Goal: Information Seeking & Learning: Learn about a topic

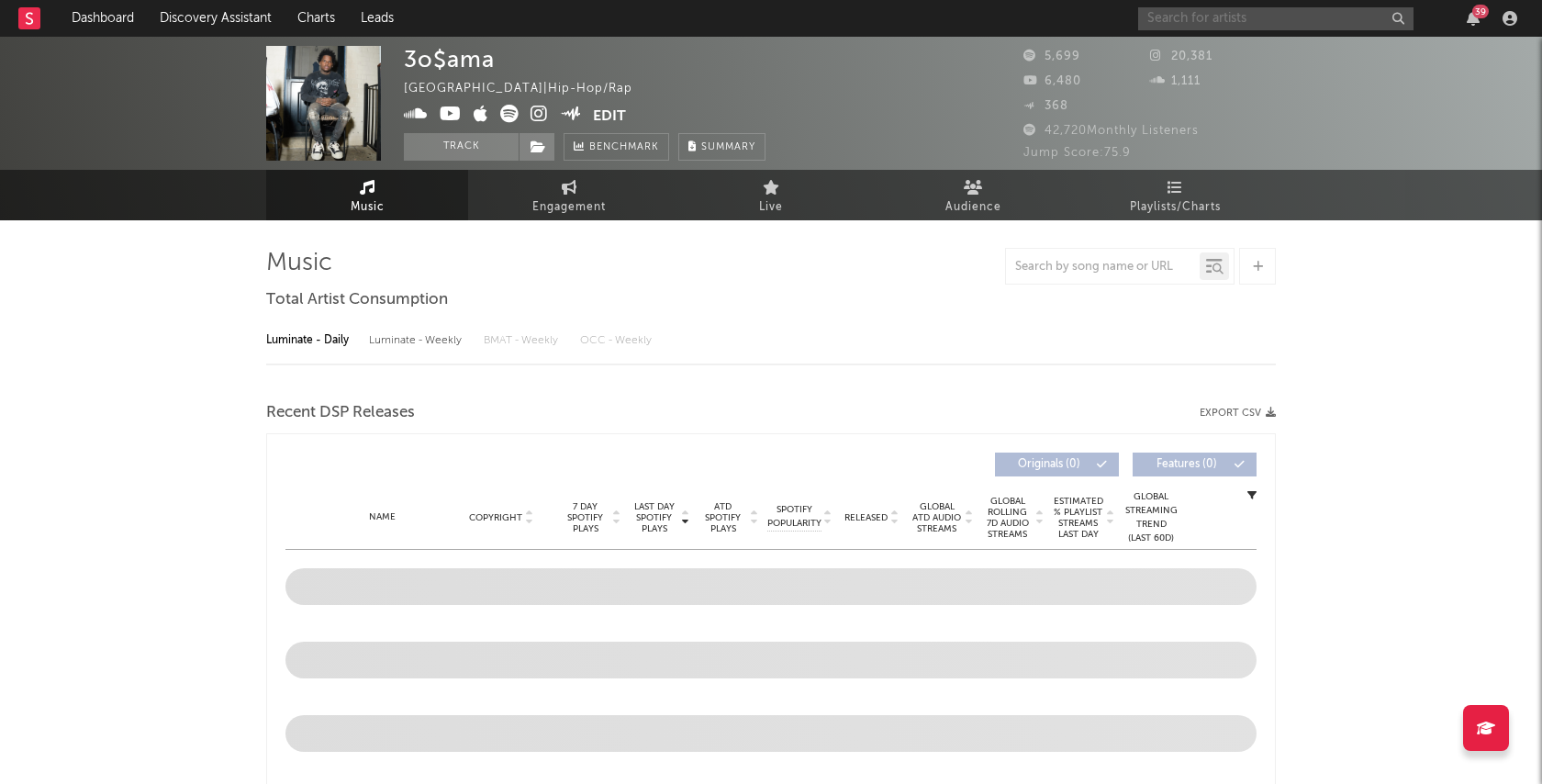
click at [1243, 16] on input "text" at bounding box center [1275, 19] width 276 height 23
select select "6m"
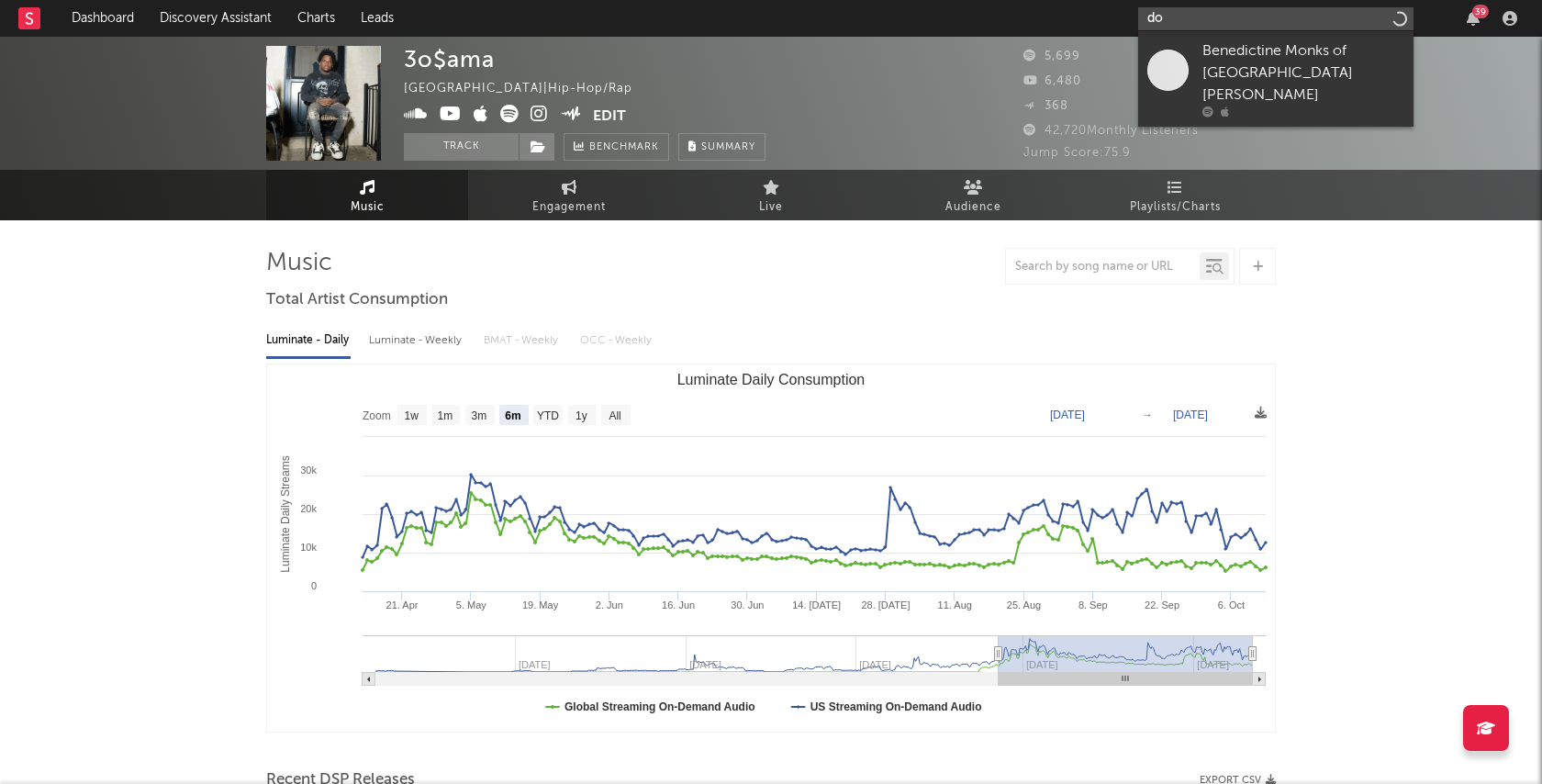
type input "d"
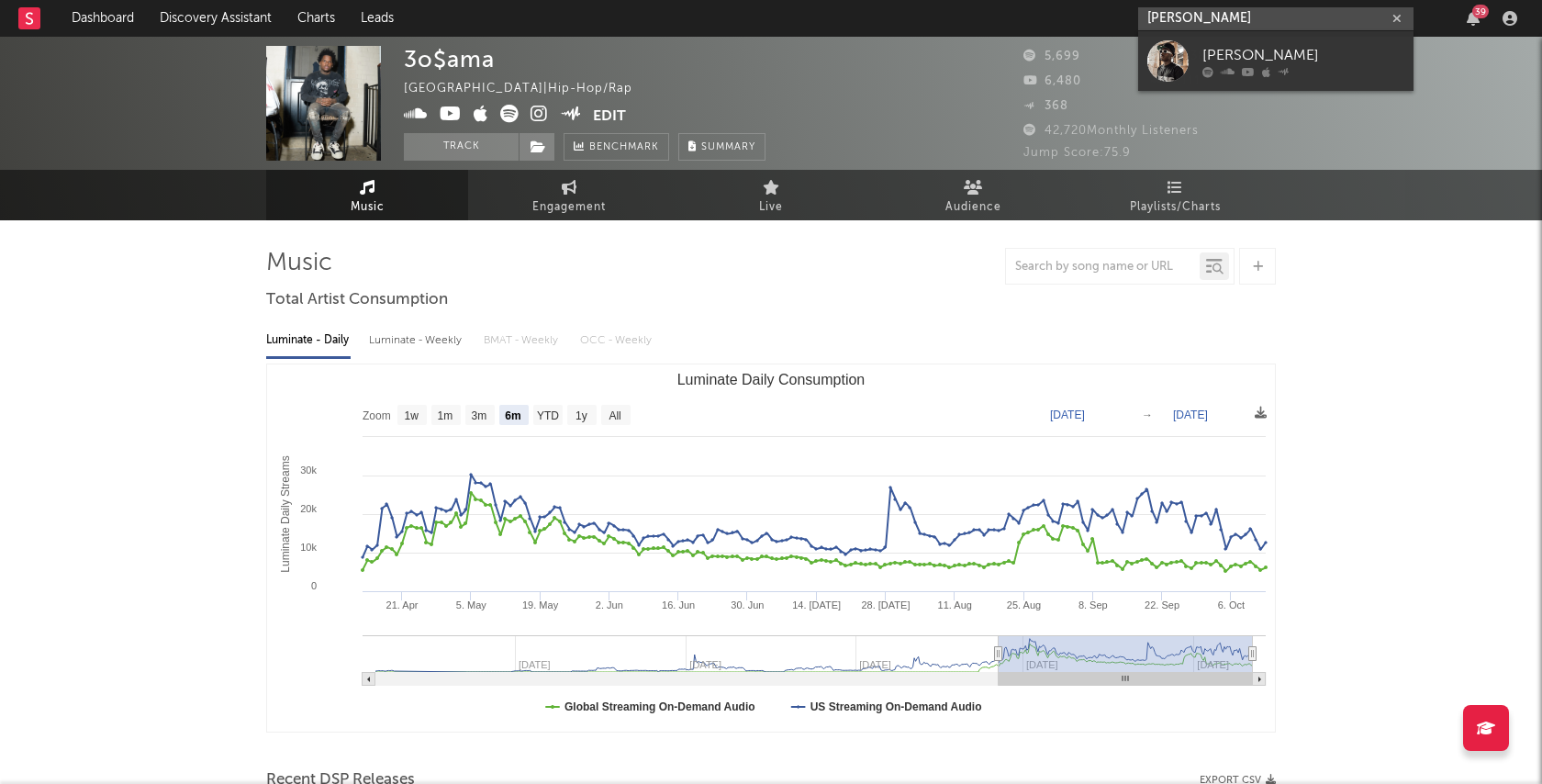
type input "[PERSON_NAME]"
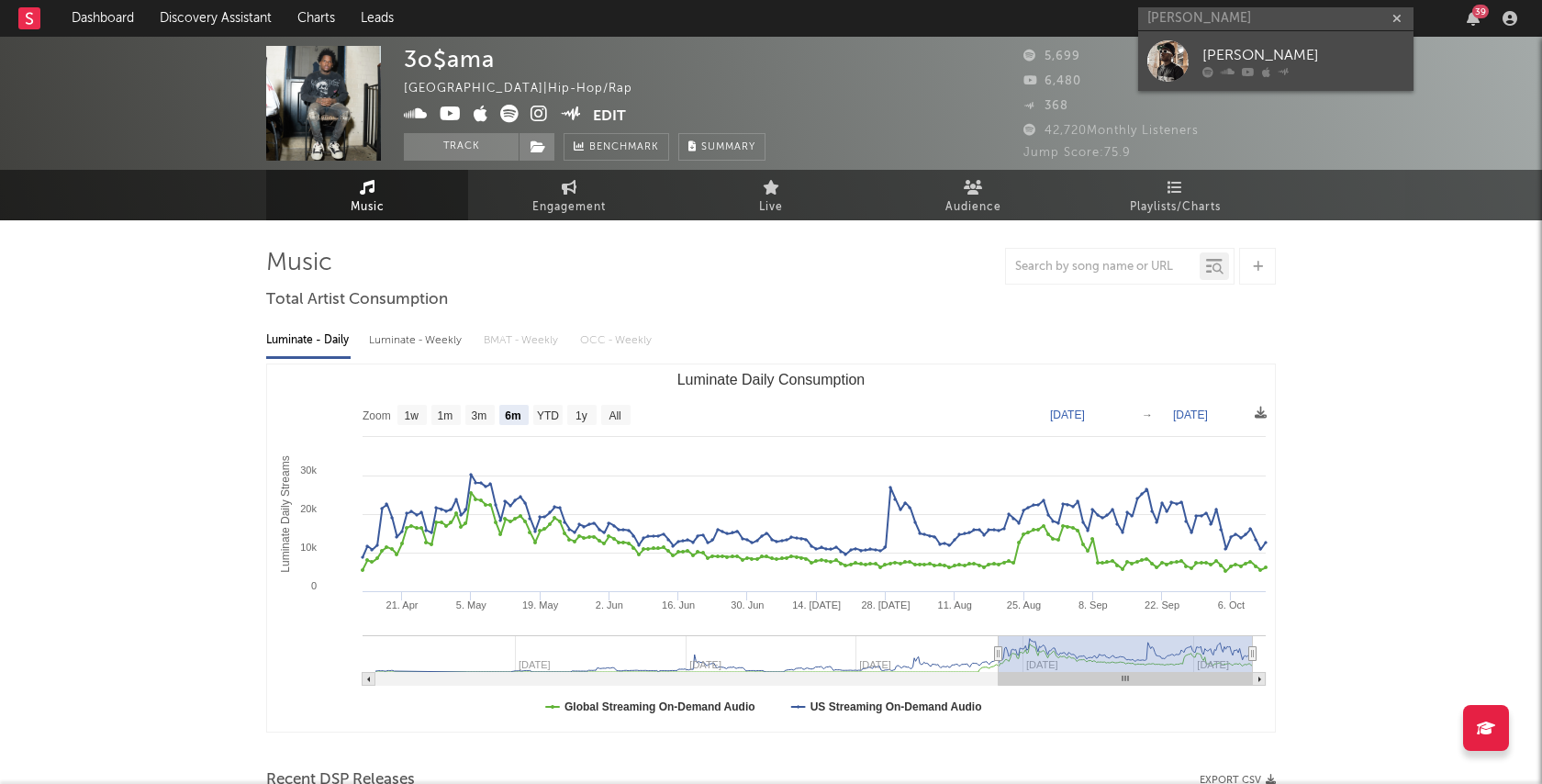
drag, startPoint x: 1243, startPoint y: 16, endPoint x: 1394, endPoint y: 81, distance: 164.4
click at [1394, 81] on link "[PERSON_NAME]" at bounding box center [1275, 61] width 276 height 60
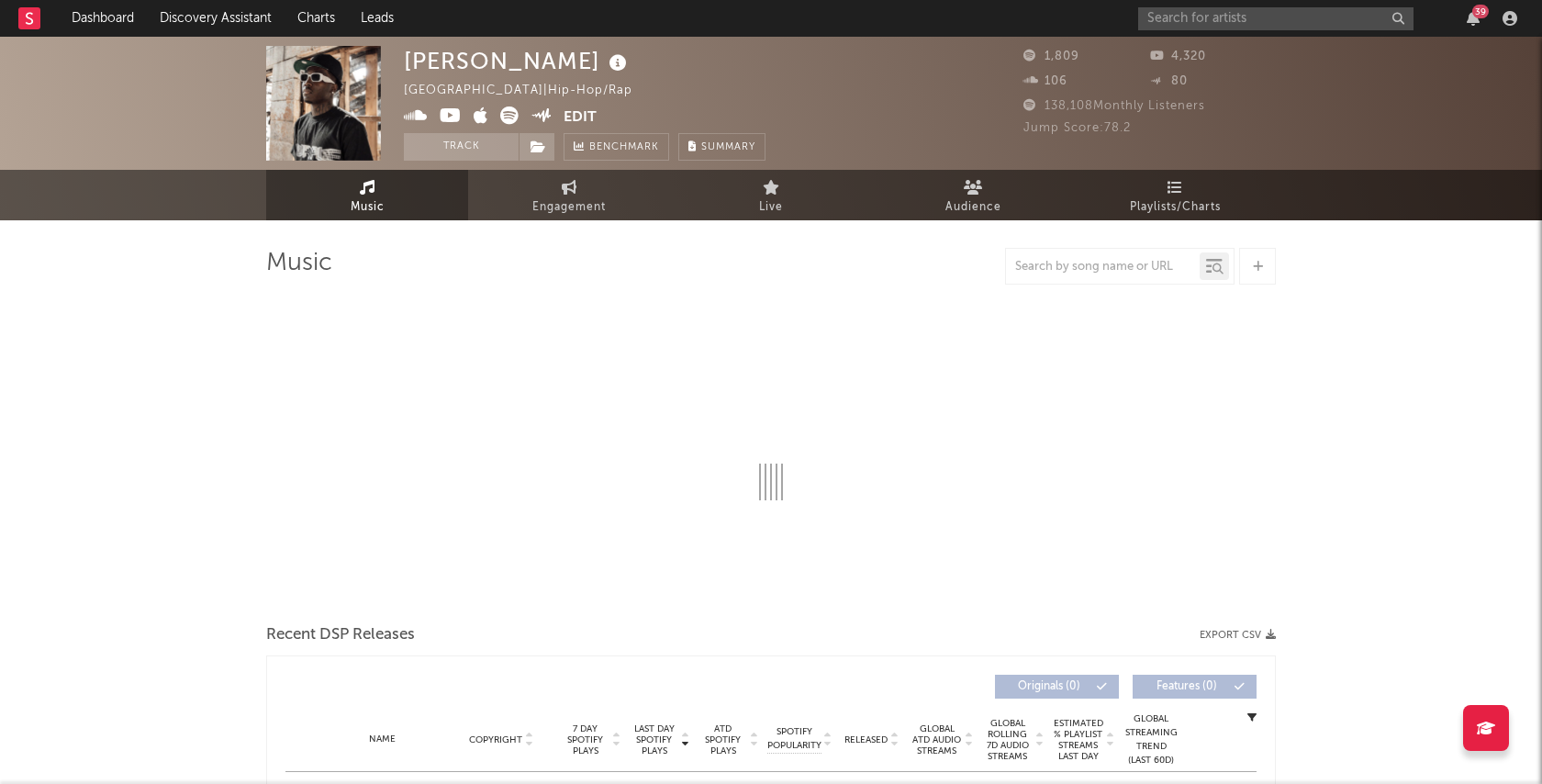
select select "6m"
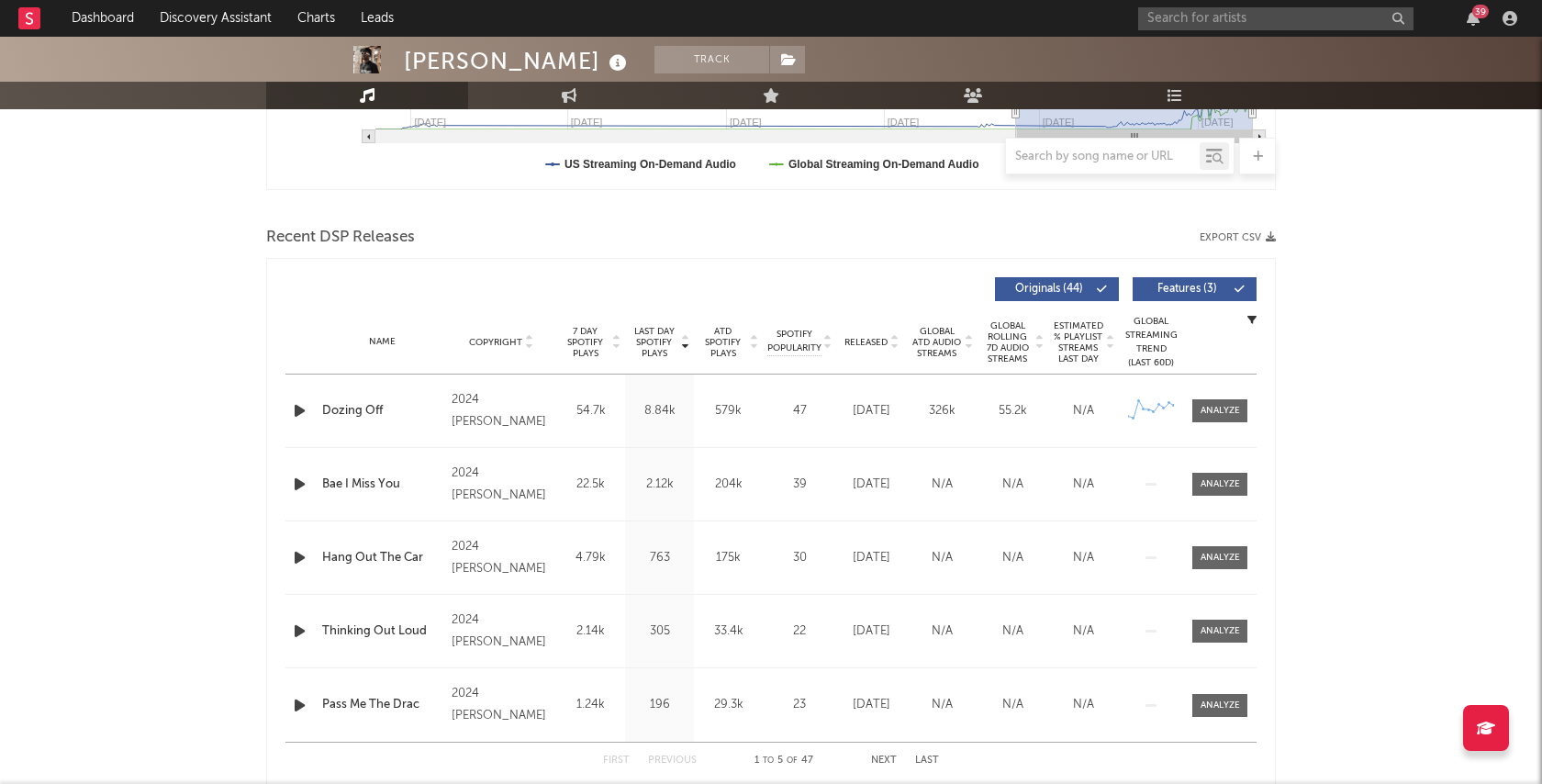
scroll to position [650, 0]
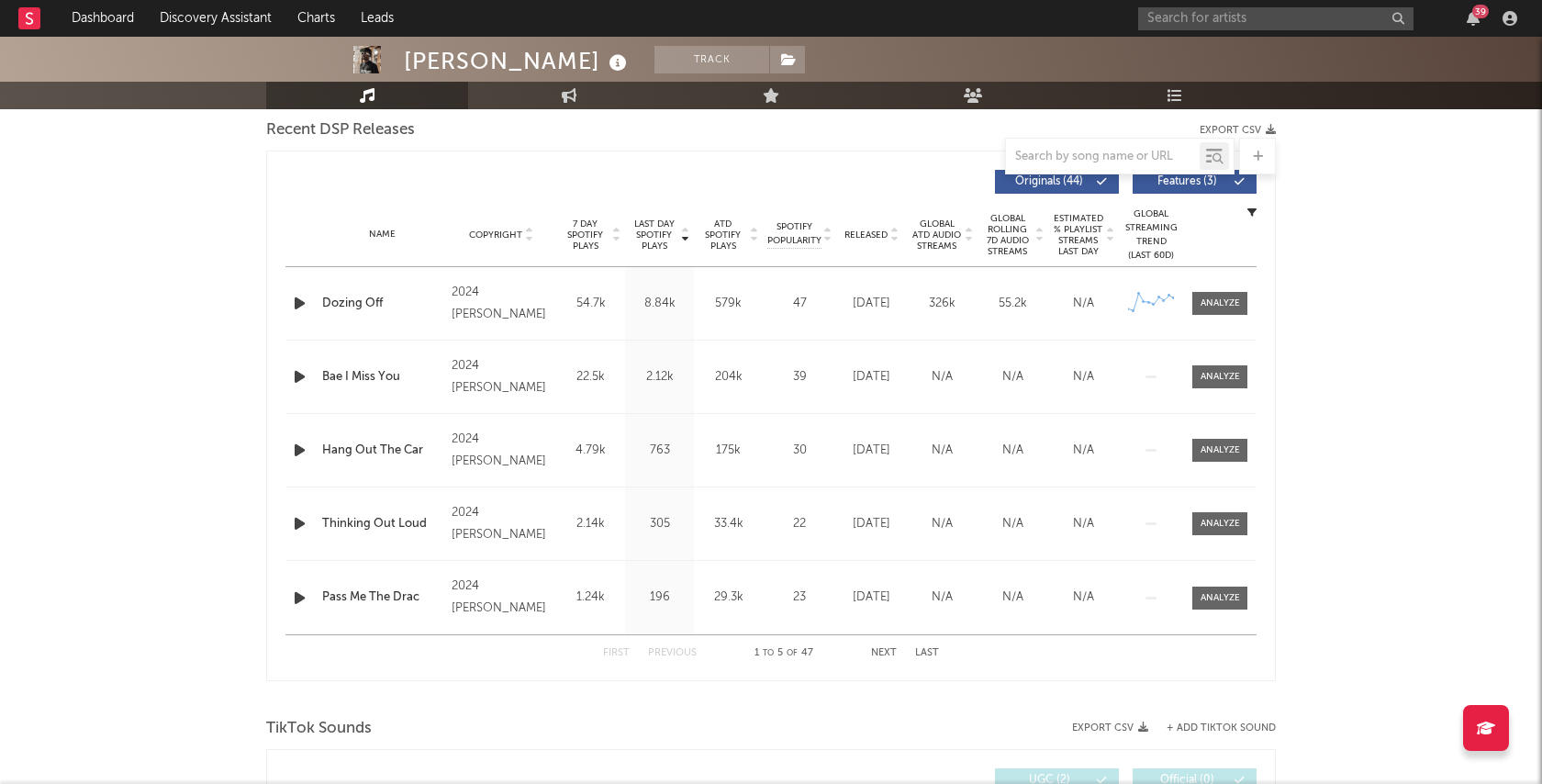
click at [583, 297] on div "54.7k" at bounding box center [591, 304] width 60 height 18
click at [1229, 299] on div at bounding box center [1220, 304] width 40 height 14
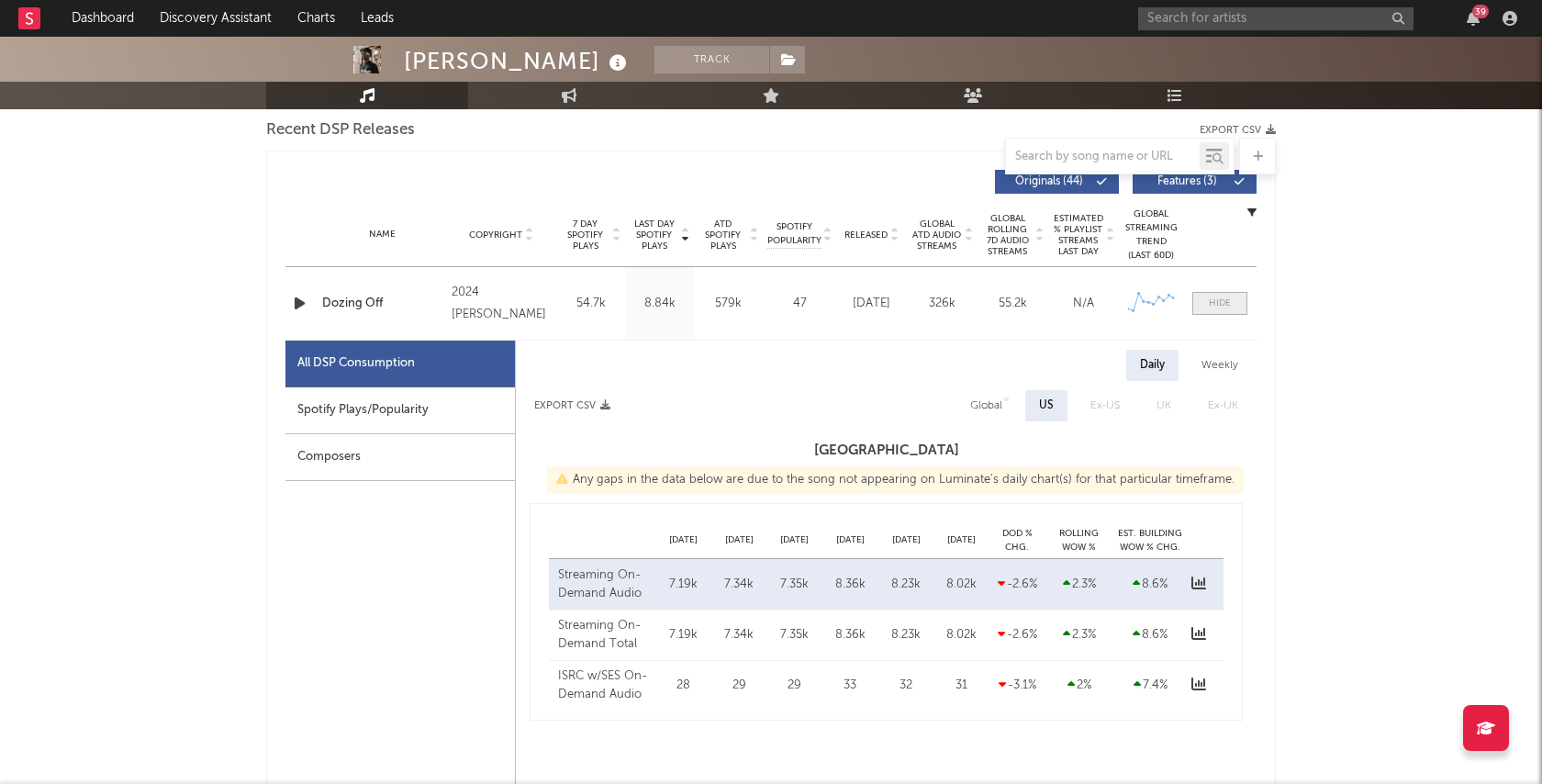
select select "6m"
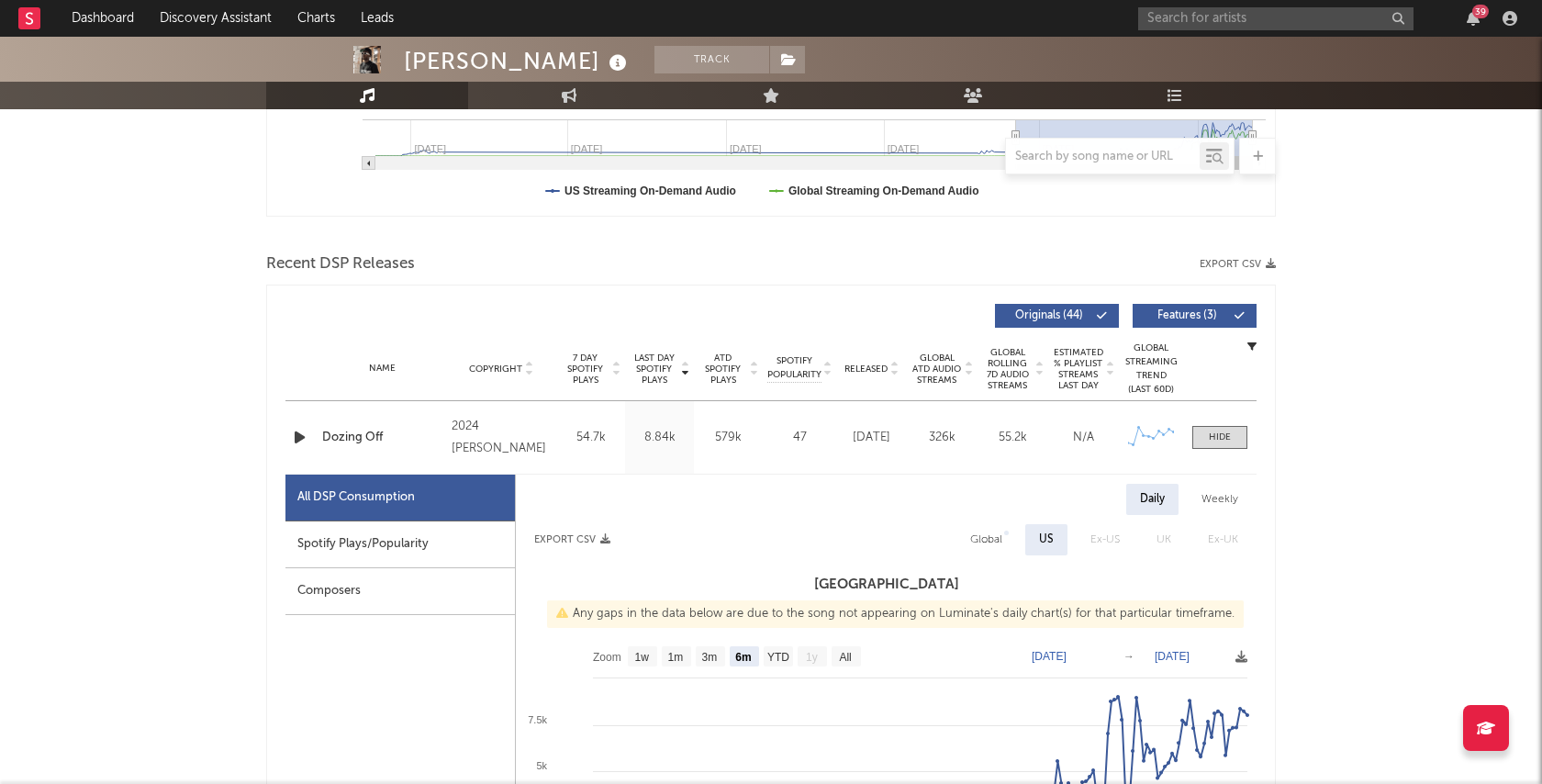
scroll to position [293, 0]
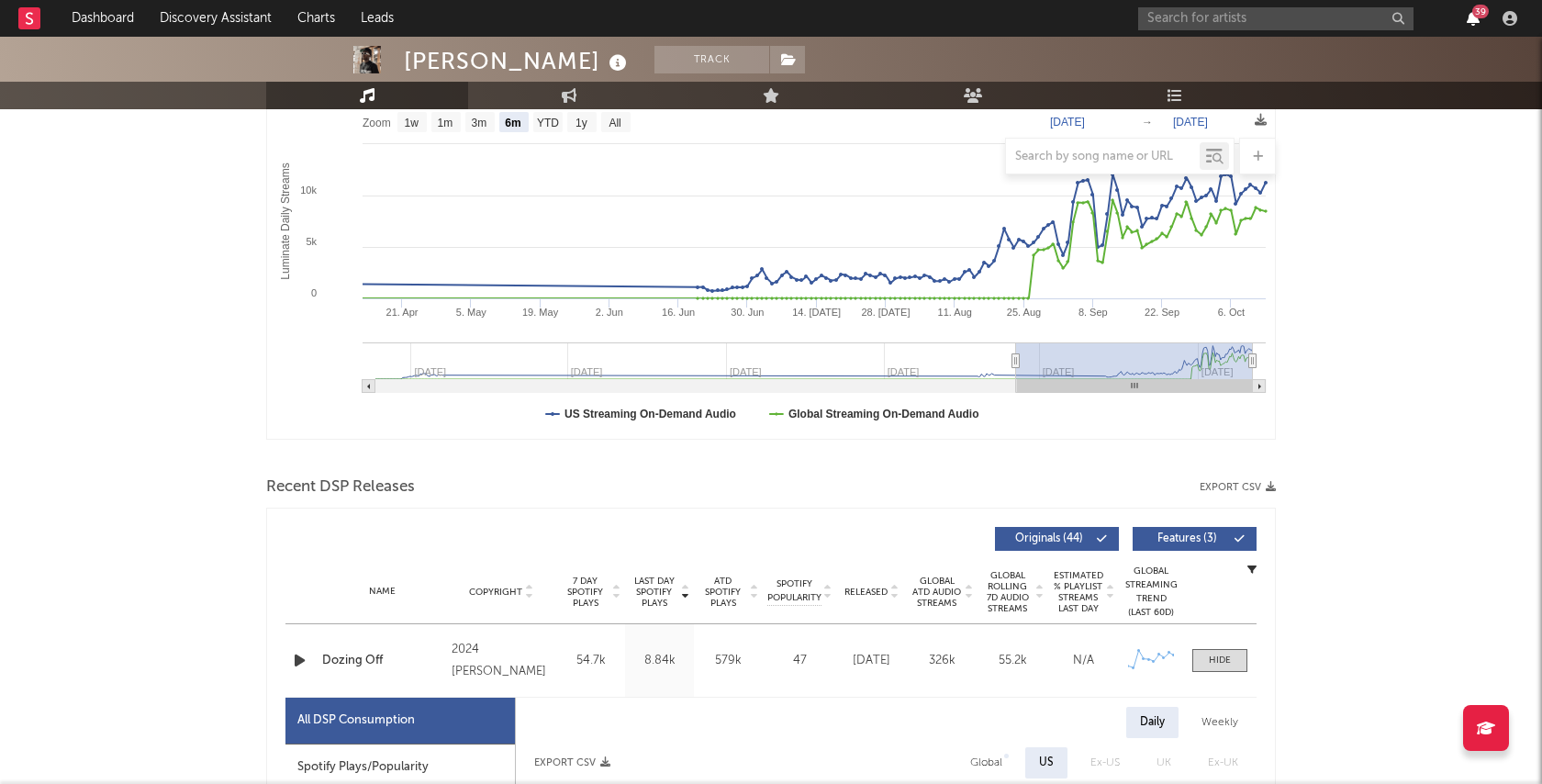
click at [1472, 22] on icon "button" at bounding box center [1472, 17] width 13 height 15
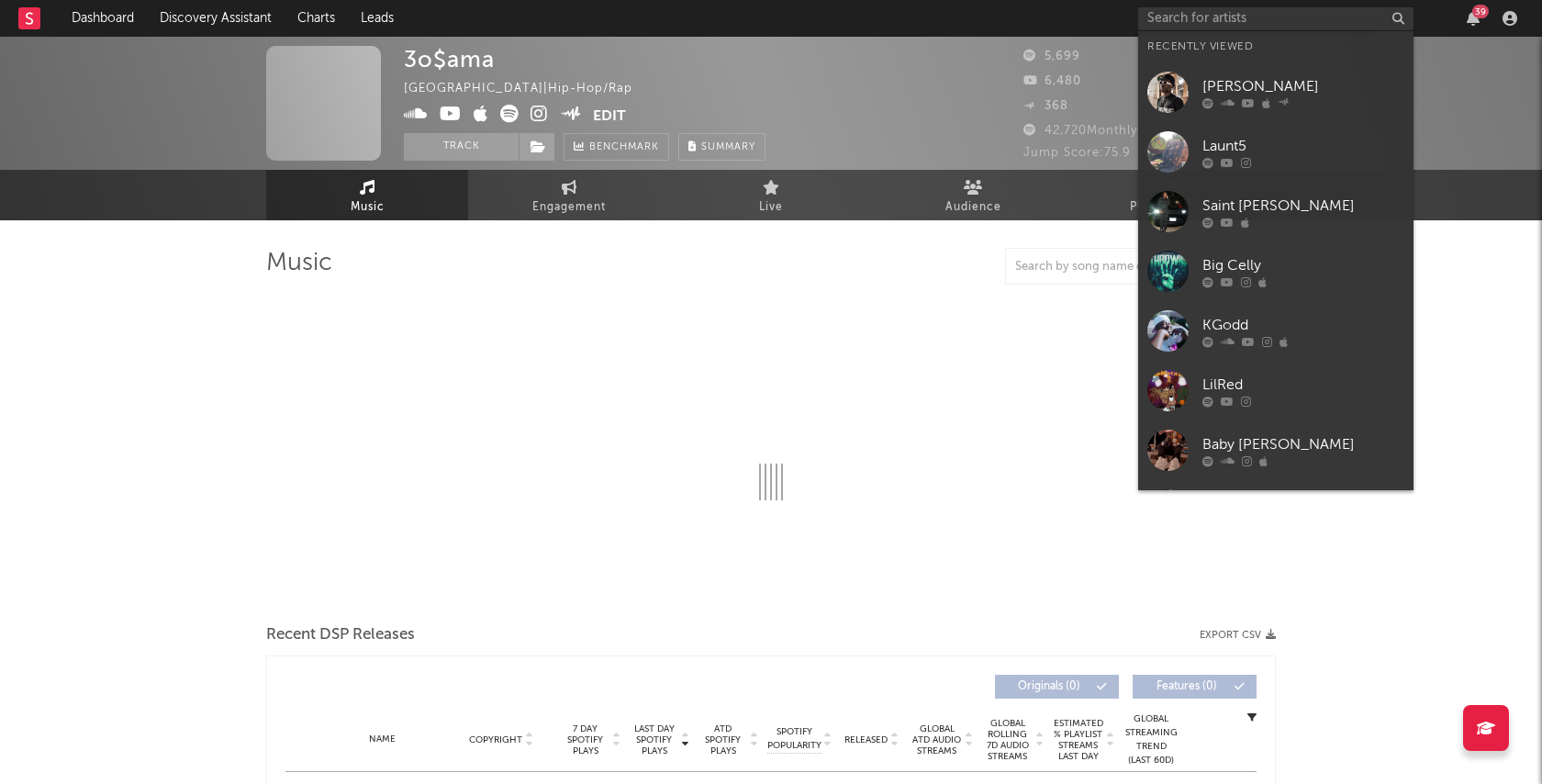
click at [1277, 87] on div "[PERSON_NAME]" at bounding box center [1303, 86] width 202 height 22
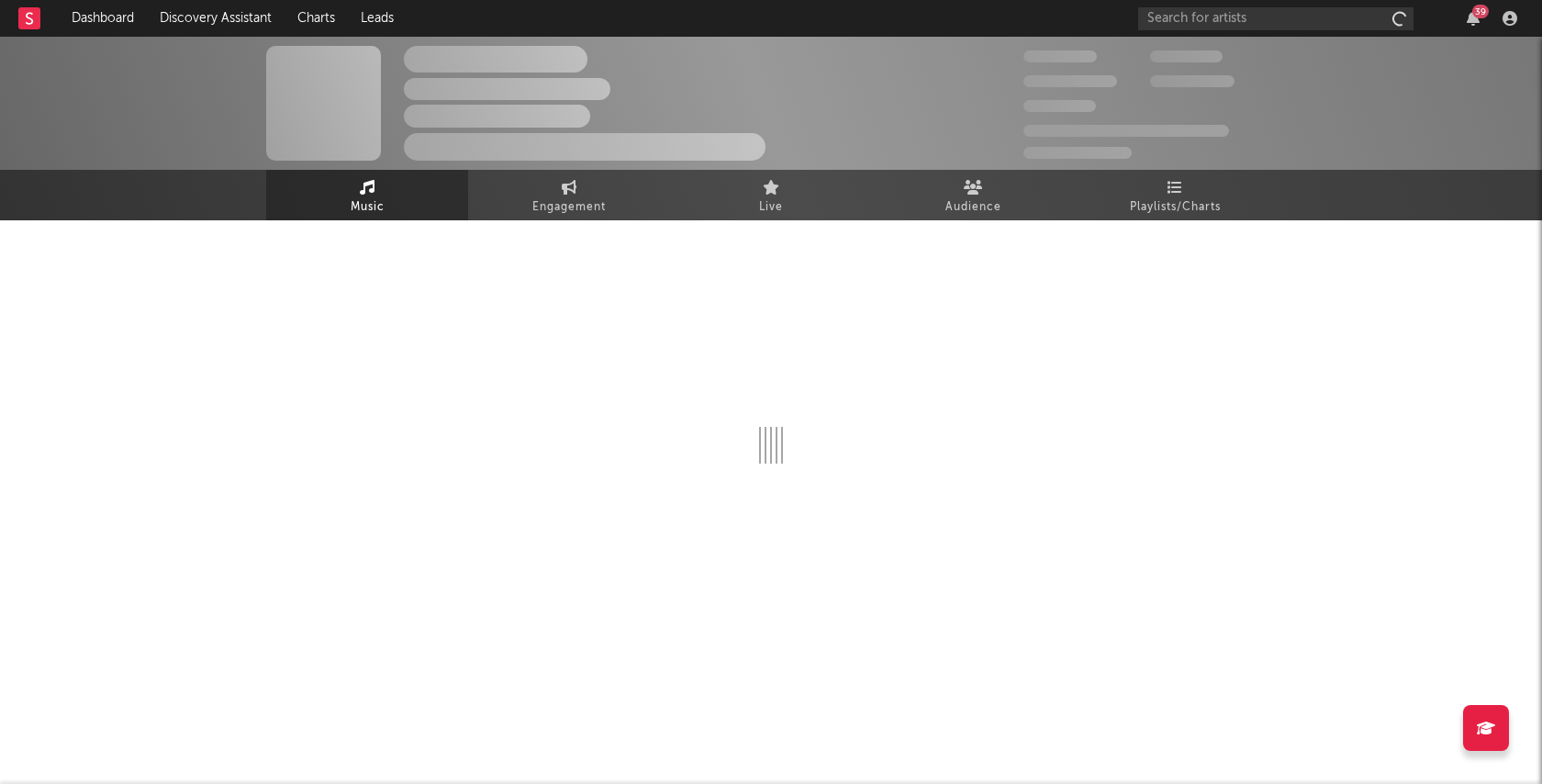
click at [1297, 87] on div "The Artist Name Unknown Location | Shoegaze Edit Track Benchmark Summary 300,00…" at bounding box center [771, 103] width 1542 height 133
select select "6m"
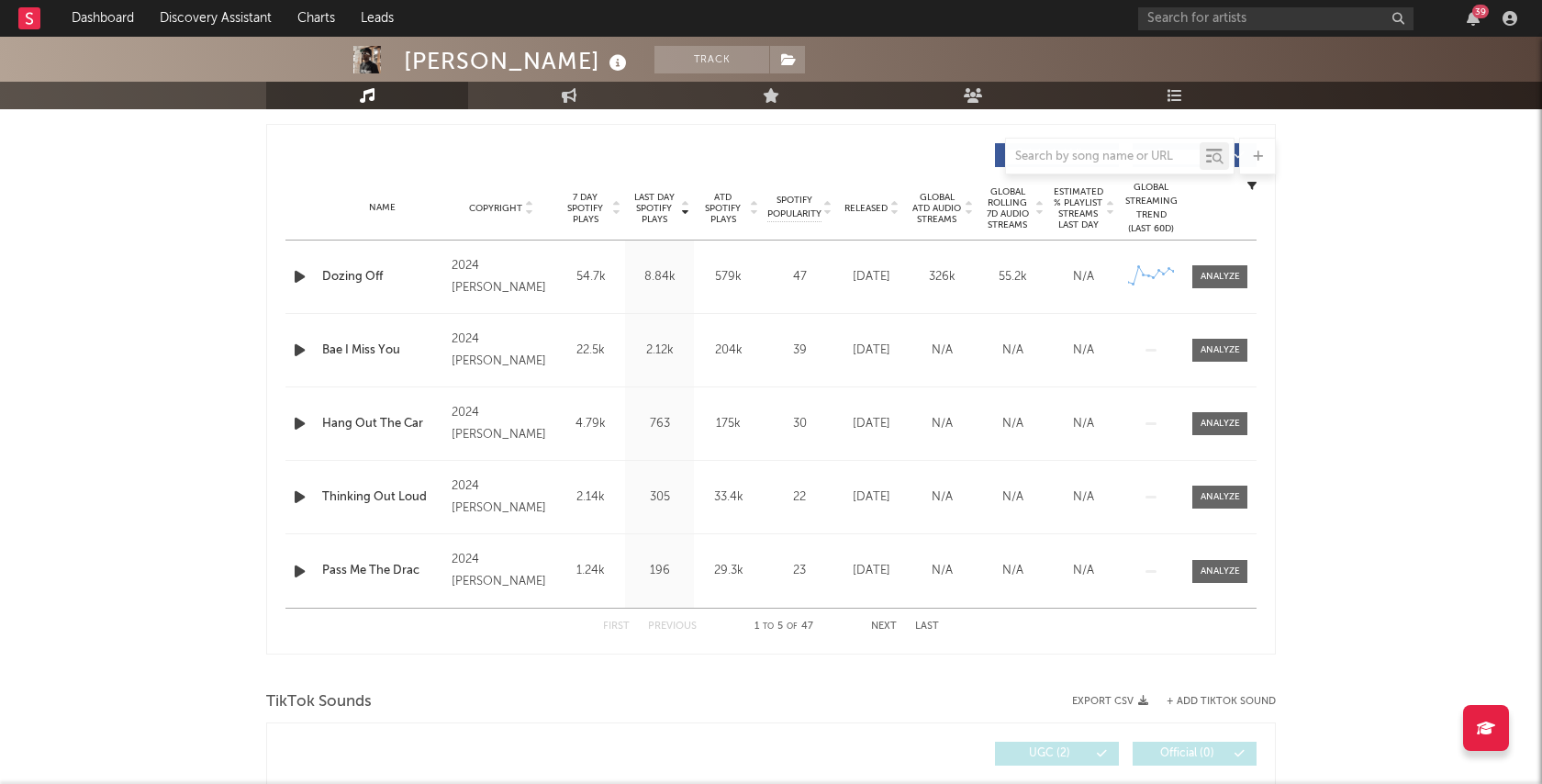
scroll to position [711, 0]
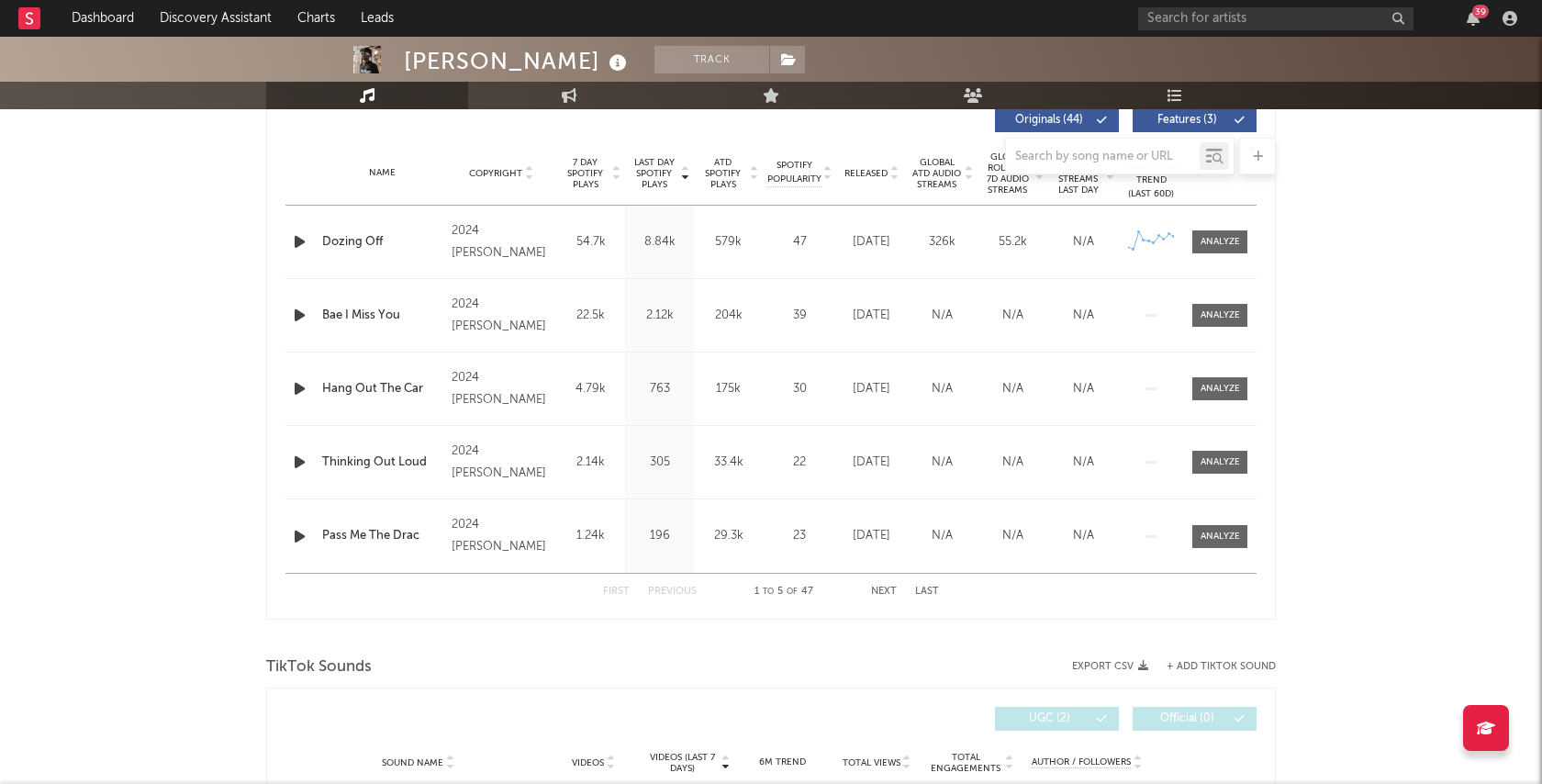
click at [489, 242] on div "2024 [PERSON_NAME]" at bounding box center [501, 243] width 100 height 44
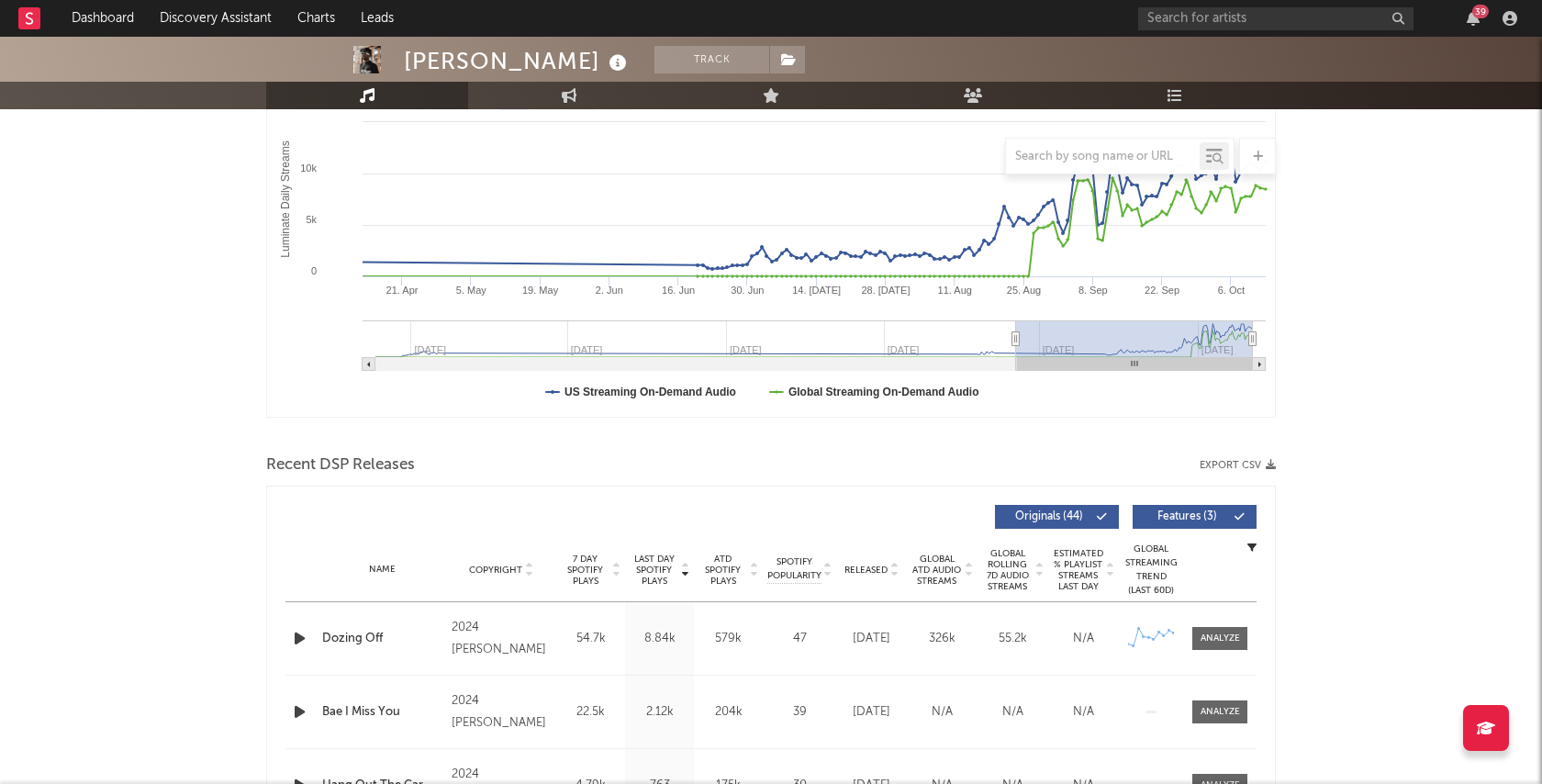
scroll to position [227, 0]
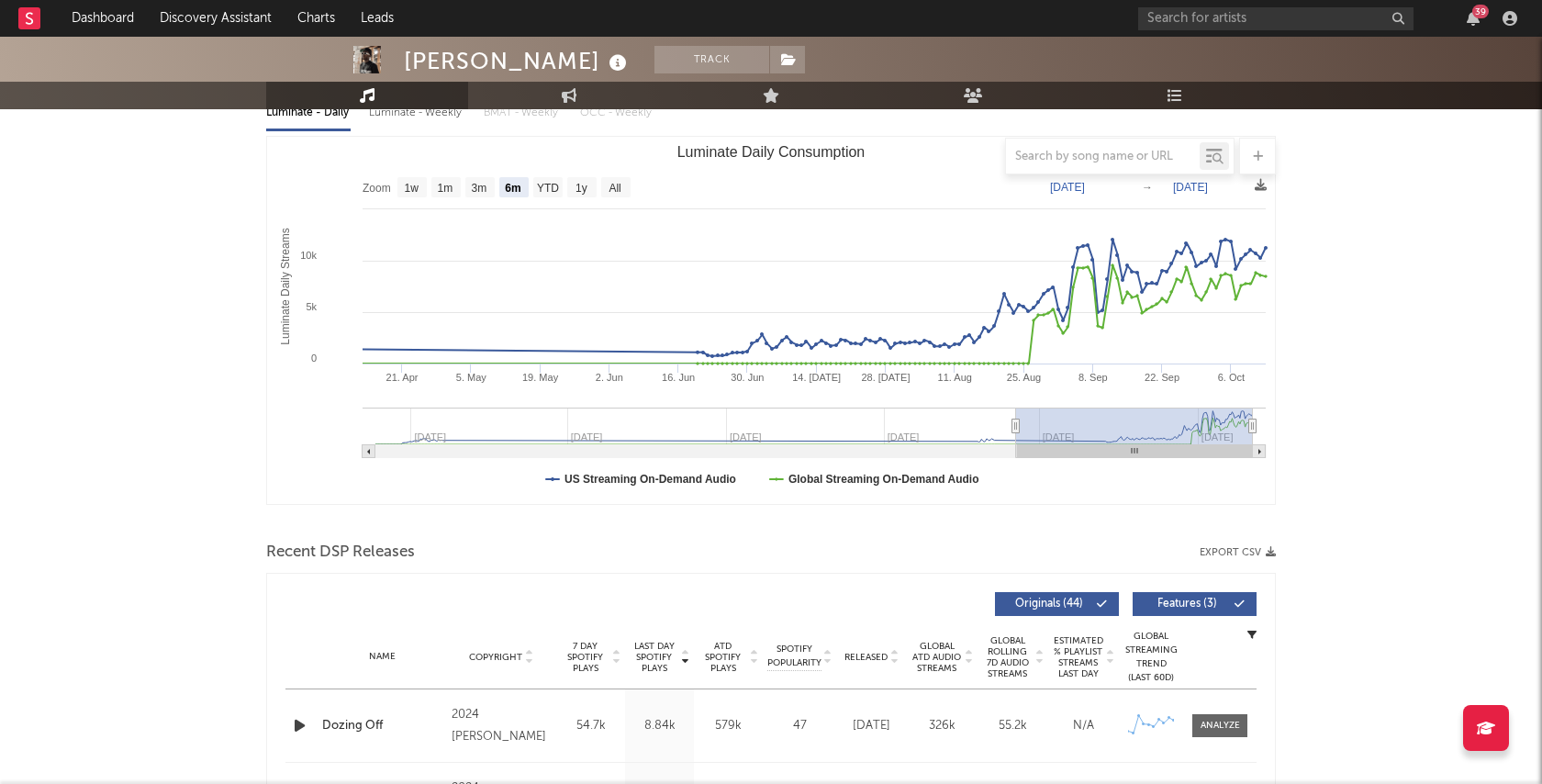
click at [1476, 16] on div "39" at bounding box center [1480, 12] width 16 height 14
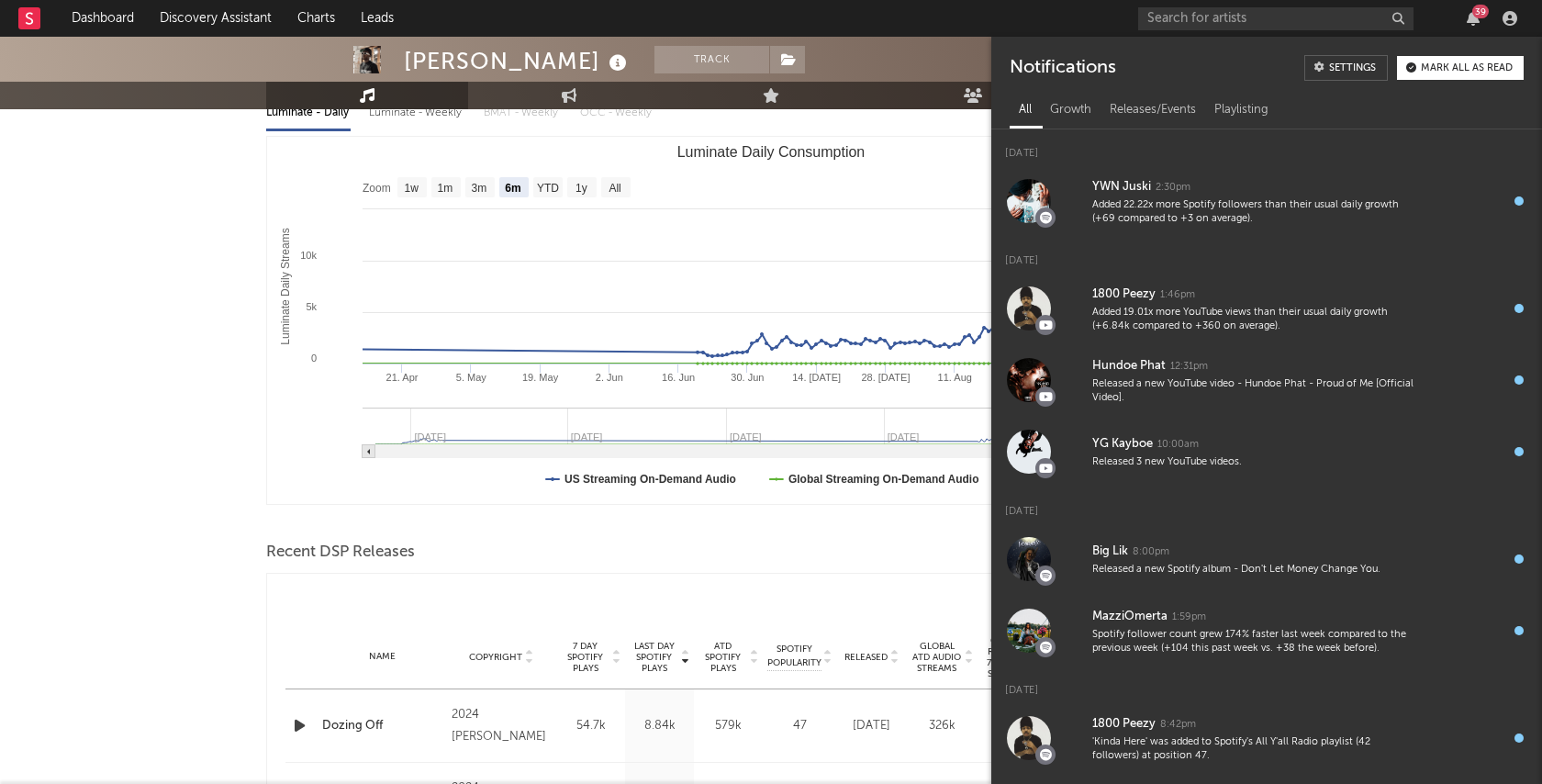
click at [1051, 20] on nav "Dashboard Discovery Assistant Charts Leads 39" at bounding box center [771, 18] width 1542 height 37
